Goal: Information Seeking & Learning: Learn about a topic

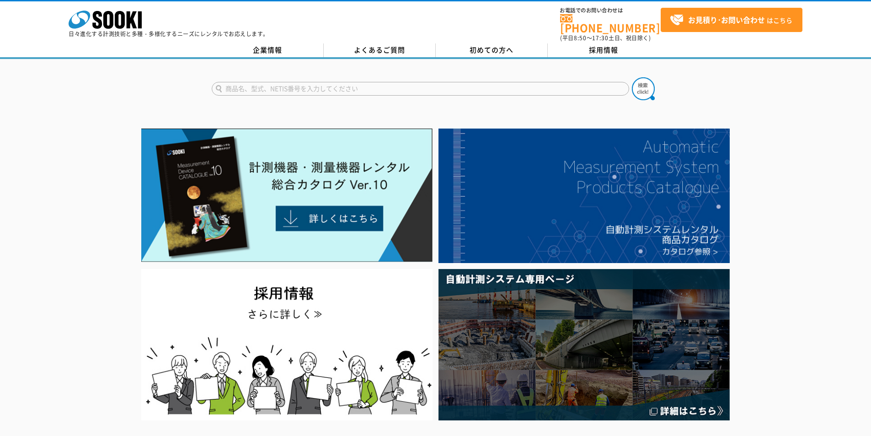
click at [319, 86] on input "text" at bounding box center [421, 89] width 418 height 14
click at [329, 90] on form at bounding box center [436, 90] width 448 height 26
type input "商品名、型式、NETIS番号を入力してください"
click at [323, 83] on input "text" at bounding box center [421, 89] width 418 height 14
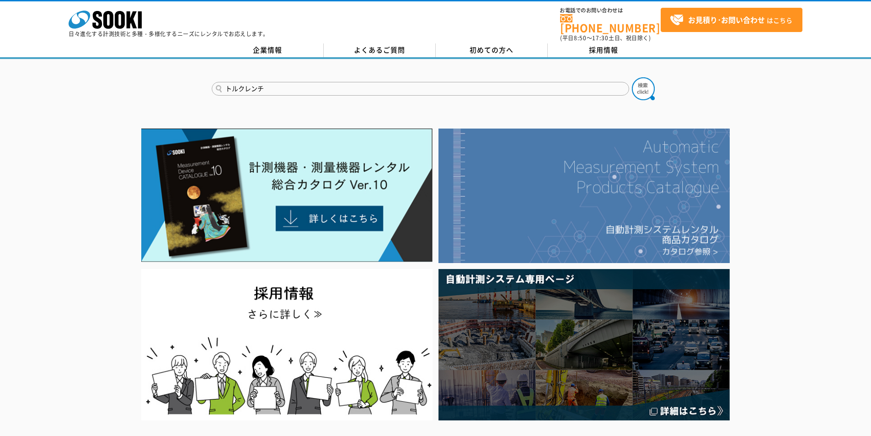
type input "トルクレンチ"
click at [632, 77] on button at bounding box center [643, 88] width 23 height 23
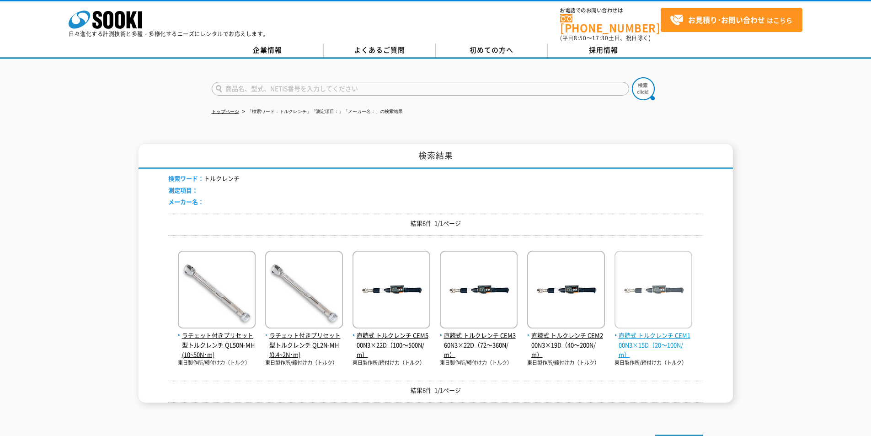
click at [670, 333] on span "直読式 トルクレンチ CEM100N3×15D（20～100N/m）" at bounding box center [654, 345] width 78 height 28
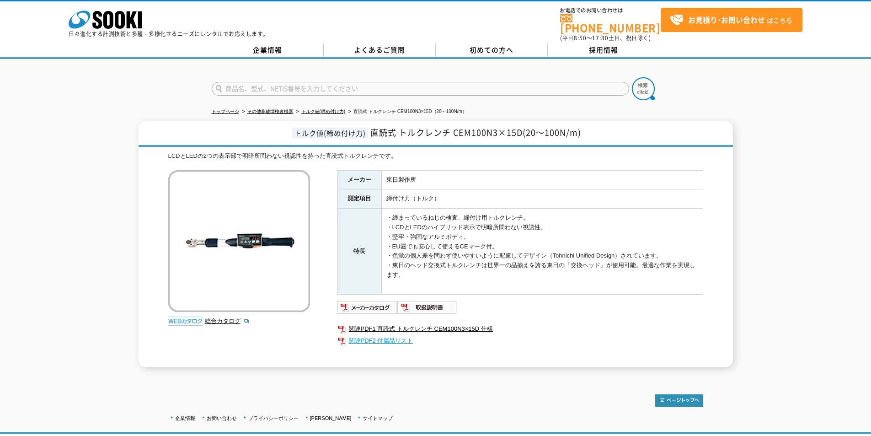
click at [387, 335] on link "関連PDF2 付属品リスト" at bounding box center [521, 341] width 366 height 12
click at [234, 317] on link "総合カタログ" at bounding box center [227, 320] width 45 height 7
click at [323, 82] on input "text" at bounding box center [421, 89] width 418 height 14
type input "ラチェット"
click at [632, 77] on button at bounding box center [643, 88] width 23 height 23
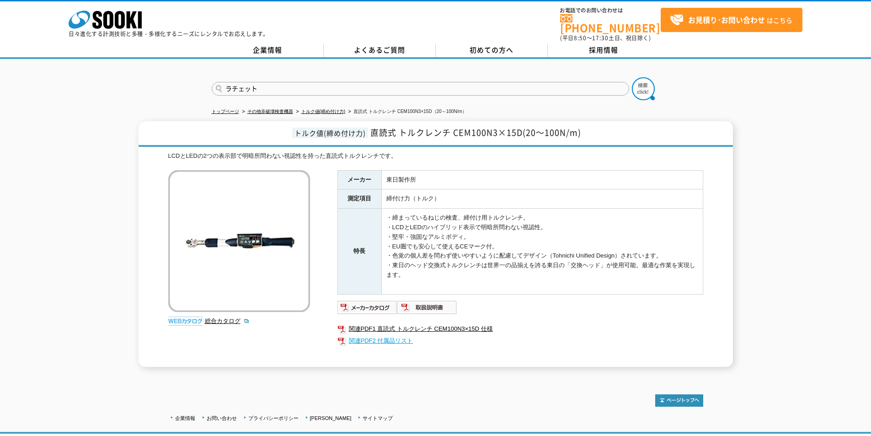
click at [389, 337] on link "関連PDF2 付属品リスト" at bounding box center [521, 341] width 366 height 12
click at [114, 21] on icon "株式会社 ソーキ" at bounding box center [105, 20] width 73 height 18
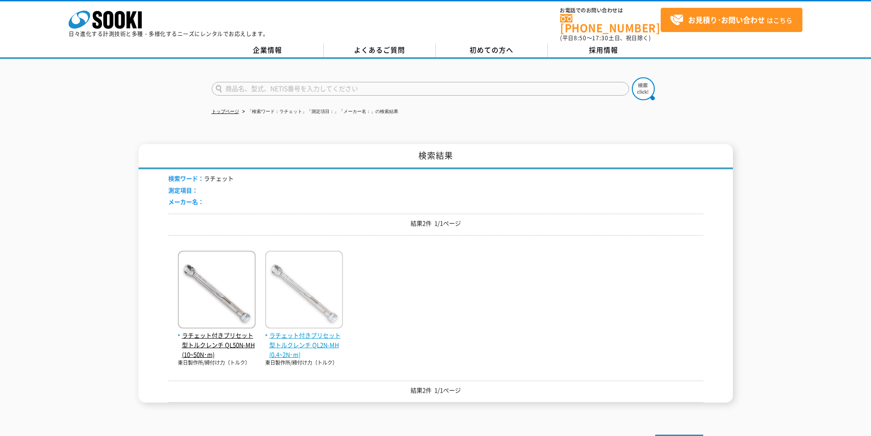
click at [289, 331] on span "ラチェット付きプリセット型トルクレンチ QL2N-MH(0.4~2N･m)" at bounding box center [304, 345] width 78 height 28
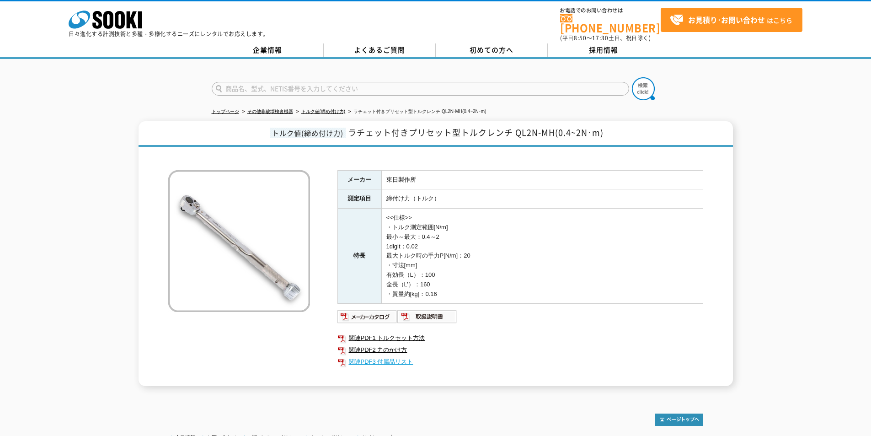
click at [387, 356] on link "関連PDF3 付属品リスト" at bounding box center [521, 362] width 366 height 12
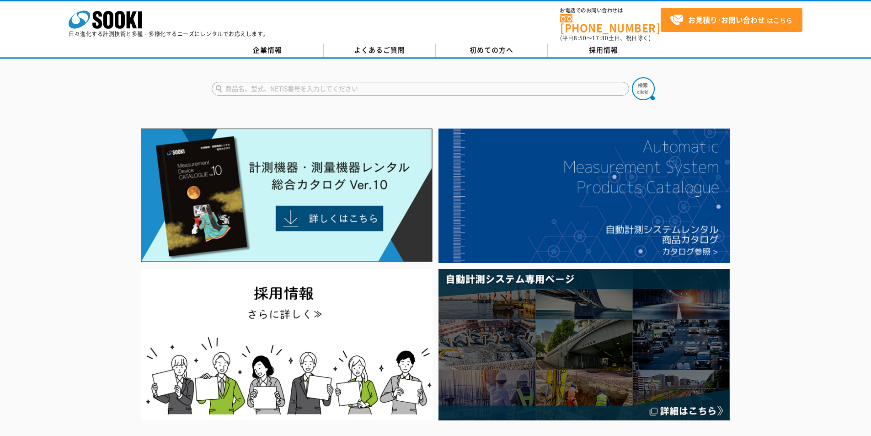
click at [339, 82] on input "text" at bounding box center [421, 89] width 418 height 14
drag, startPoint x: 327, startPoint y: 101, endPoint x: 334, endPoint y: 97, distance: 8.4
click at [326, 99] on div "RJ-1" at bounding box center [298, 101] width 173 height 11
type input "RJ-1"
click at [645, 80] on img at bounding box center [643, 88] width 23 height 23
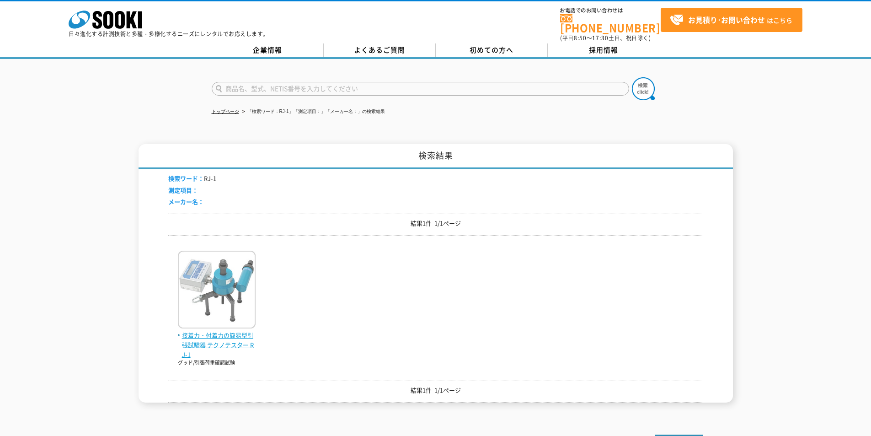
click at [237, 331] on span "接着力・付着力の簡易型引張試験器 テクノテスター RJ-1" at bounding box center [217, 345] width 78 height 28
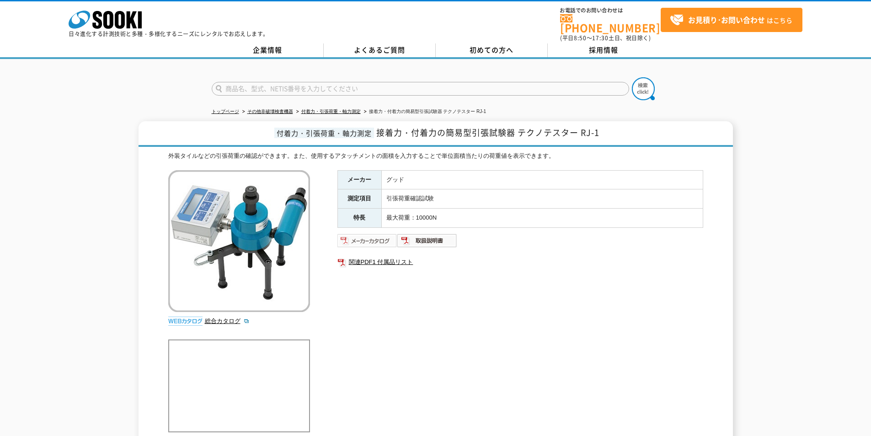
click at [374, 236] on img at bounding box center [368, 240] width 60 height 15
click at [219, 317] on link "総合カタログ" at bounding box center [227, 320] width 45 height 7
click at [110, 11] on icon "株式会社 ソーキ" at bounding box center [105, 20] width 73 height 18
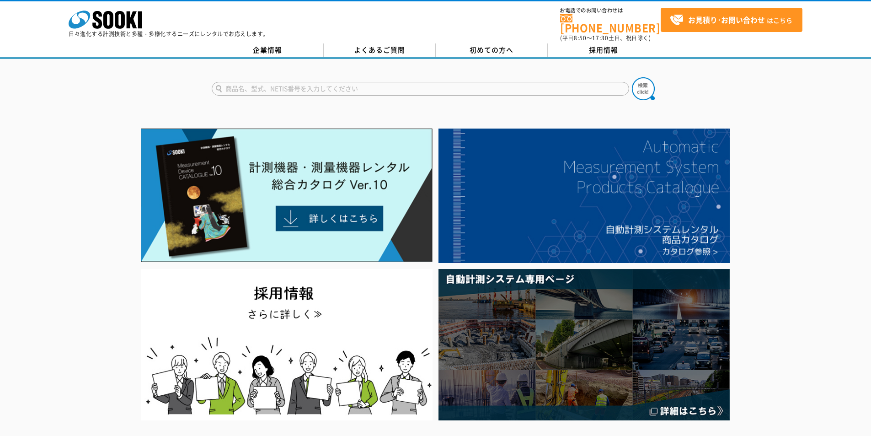
click at [327, 77] on form at bounding box center [436, 90] width 448 height 26
click at [327, 82] on input "text" at bounding box center [421, 89] width 418 height 14
type input "2041"
click at [645, 82] on img at bounding box center [643, 88] width 23 height 23
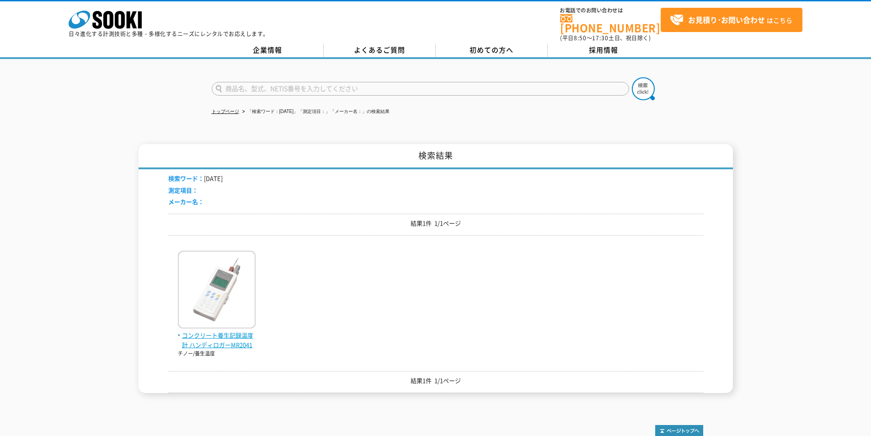
click at [214, 331] on span "コンクリート養生記録温度計 ハンディロガーMR2041" at bounding box center [217, 340] width 78 height 19
